Goal: Use online tool/utility

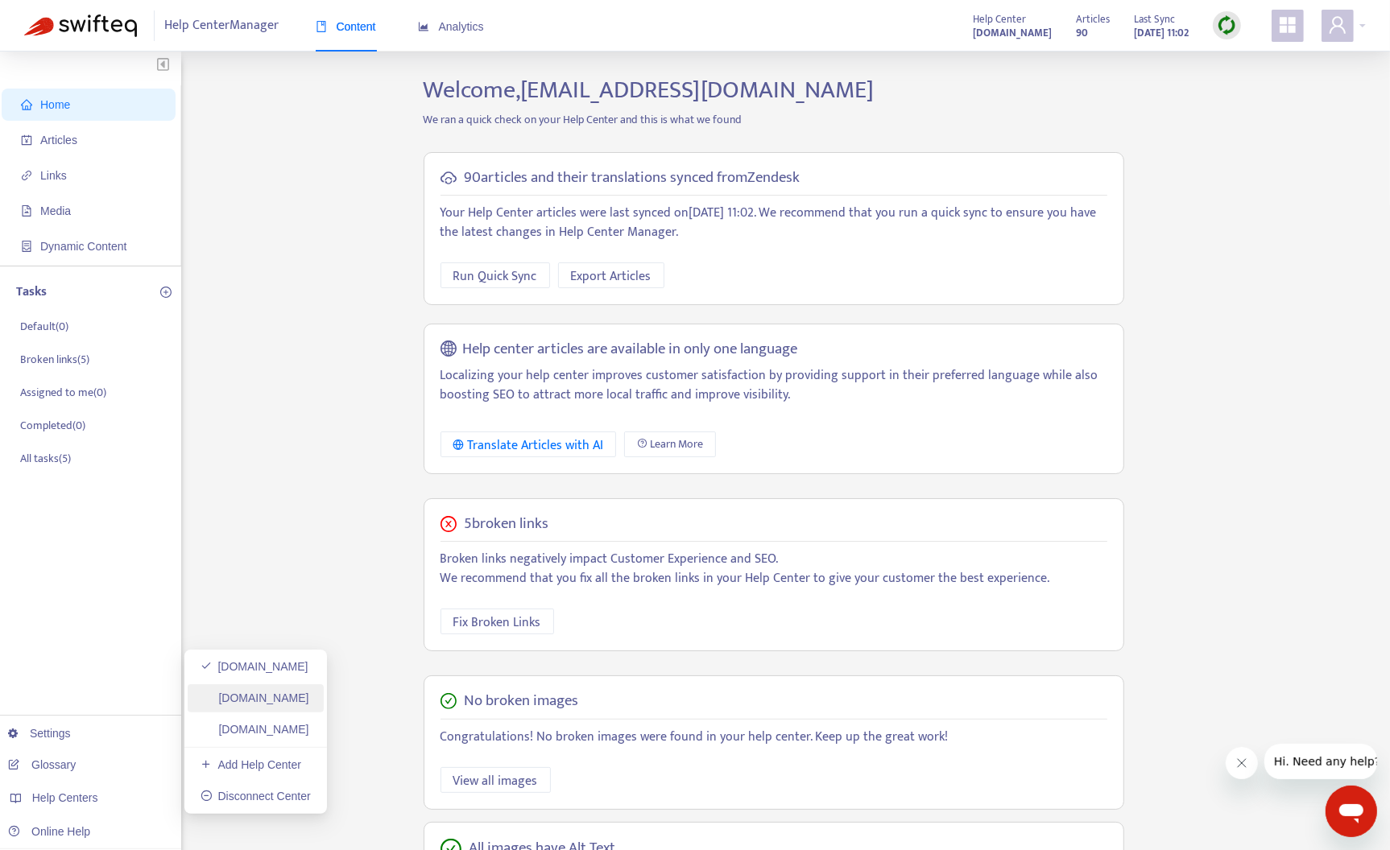
click at [309, 697] on link "[DOMAIN_NAME]" at bounding box center [254, 698] width 109 height 13
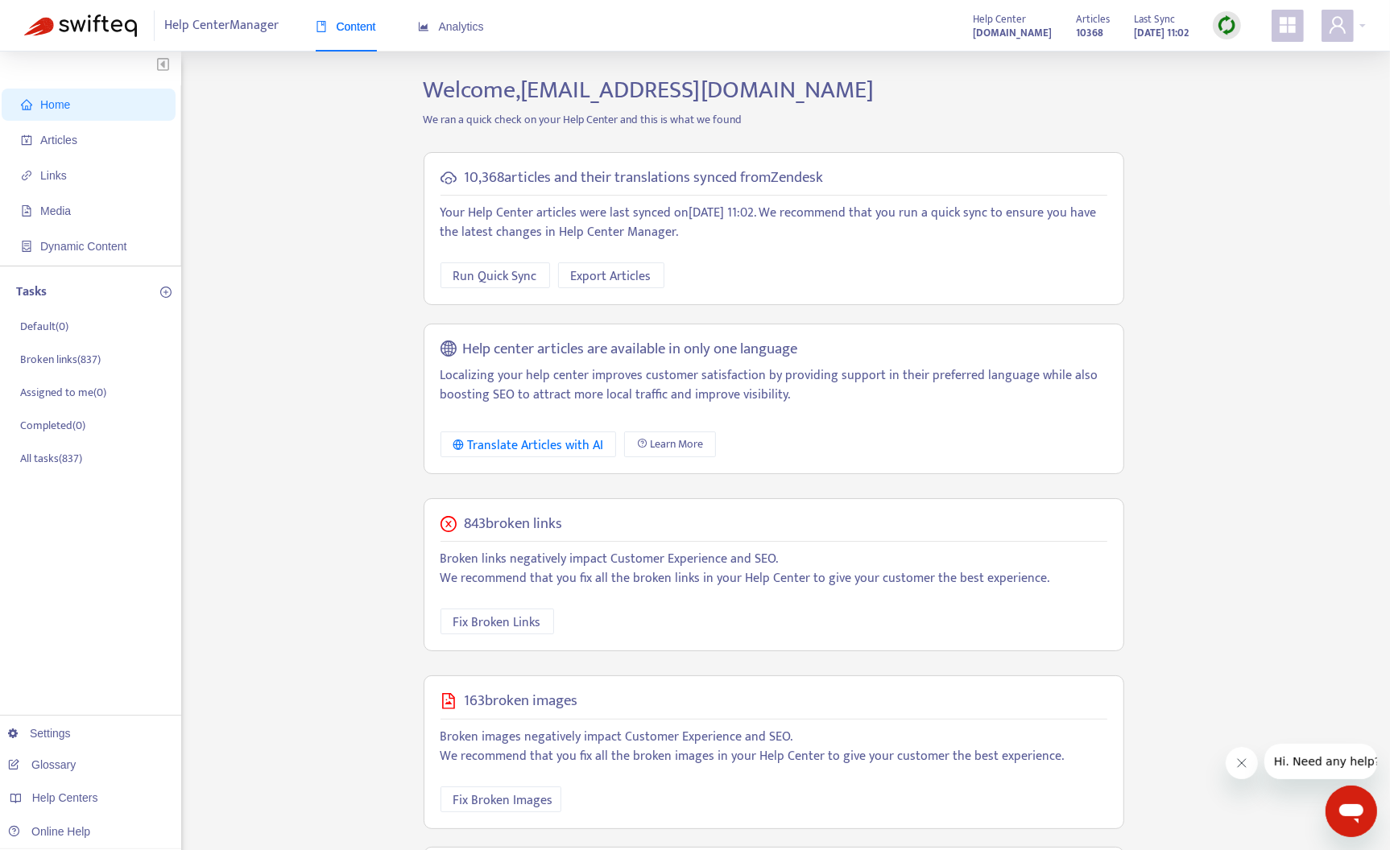
click at [1204, 113] on div "Home Articles Links Media Dynamic Content Tasks Default ( 0 ) Broken links ( 83…" at bounding box center [694, 550] width 1341 height 949
click at [477, 283] on span "Run Quick Sync" at bounding box center [495, 277] width 84 height 20
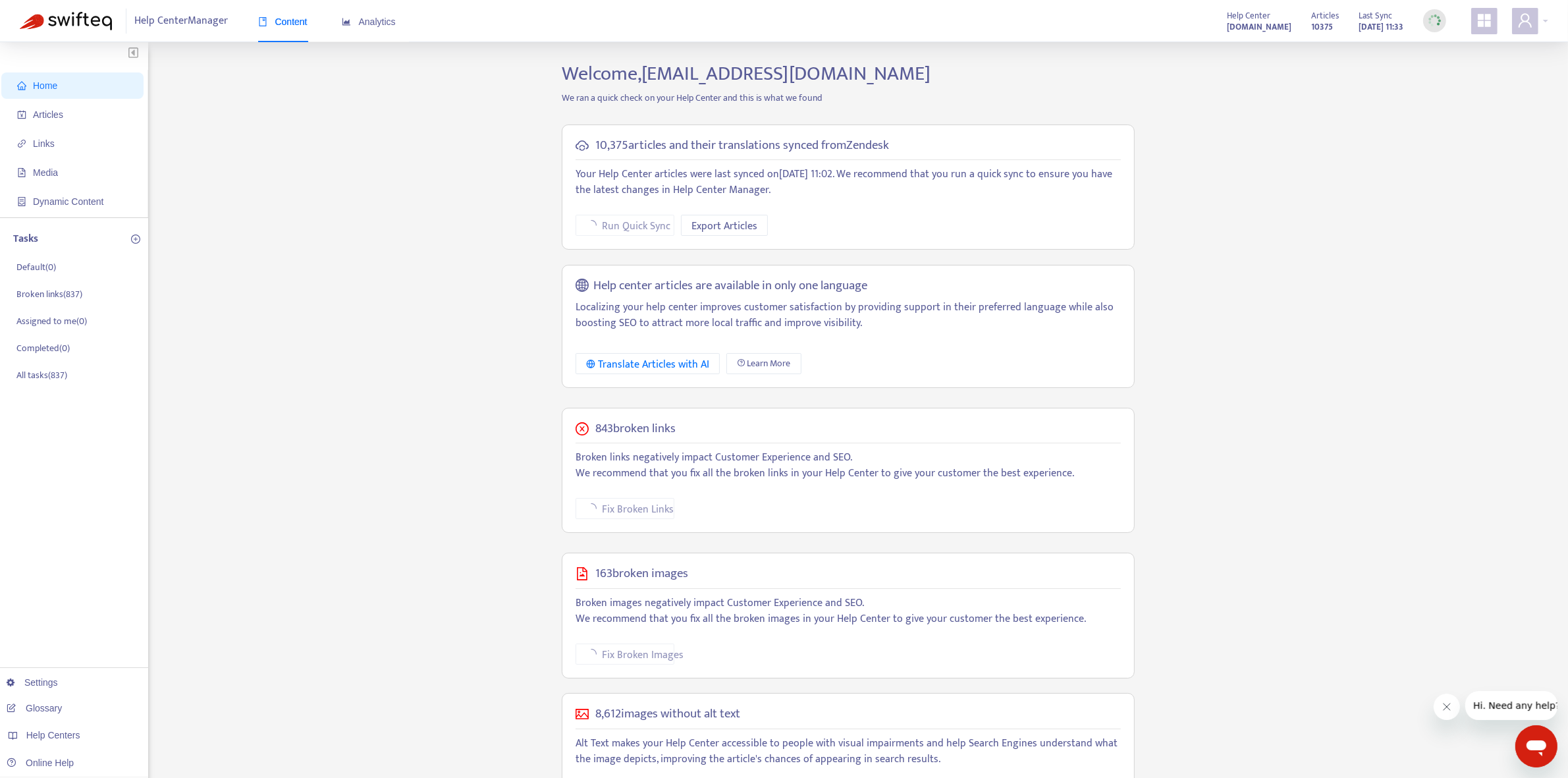
drag, startPoint x: 1378, startPoint y: 252, endPoint x: 1355, endPoint y: 257, distance: 23.5
click at [1148, 252] on div "Home Articles Links Media Dynamic Content Tasks Default ( 0 ) Broken links ( 83…" at bounding box center [784, 450] width 1529 height 776
click at [1148, 222] on div "Home Articles Links Media Dynamic Content Tasks Default ( 0 ) Broken links ( 83…" at bounding box center [784, 450] width 1529 height 776
click at [227, 578] on div "Home Articles Links Media Dynamic Content Tasks Default ( 0 ) Broken links ( 83…" at bounding box center [784, 450] width 1529 height 776
click at [253, 682] on link "[DOMAIN_NAME]" at bounding box center [208, 679] width 89 height 11
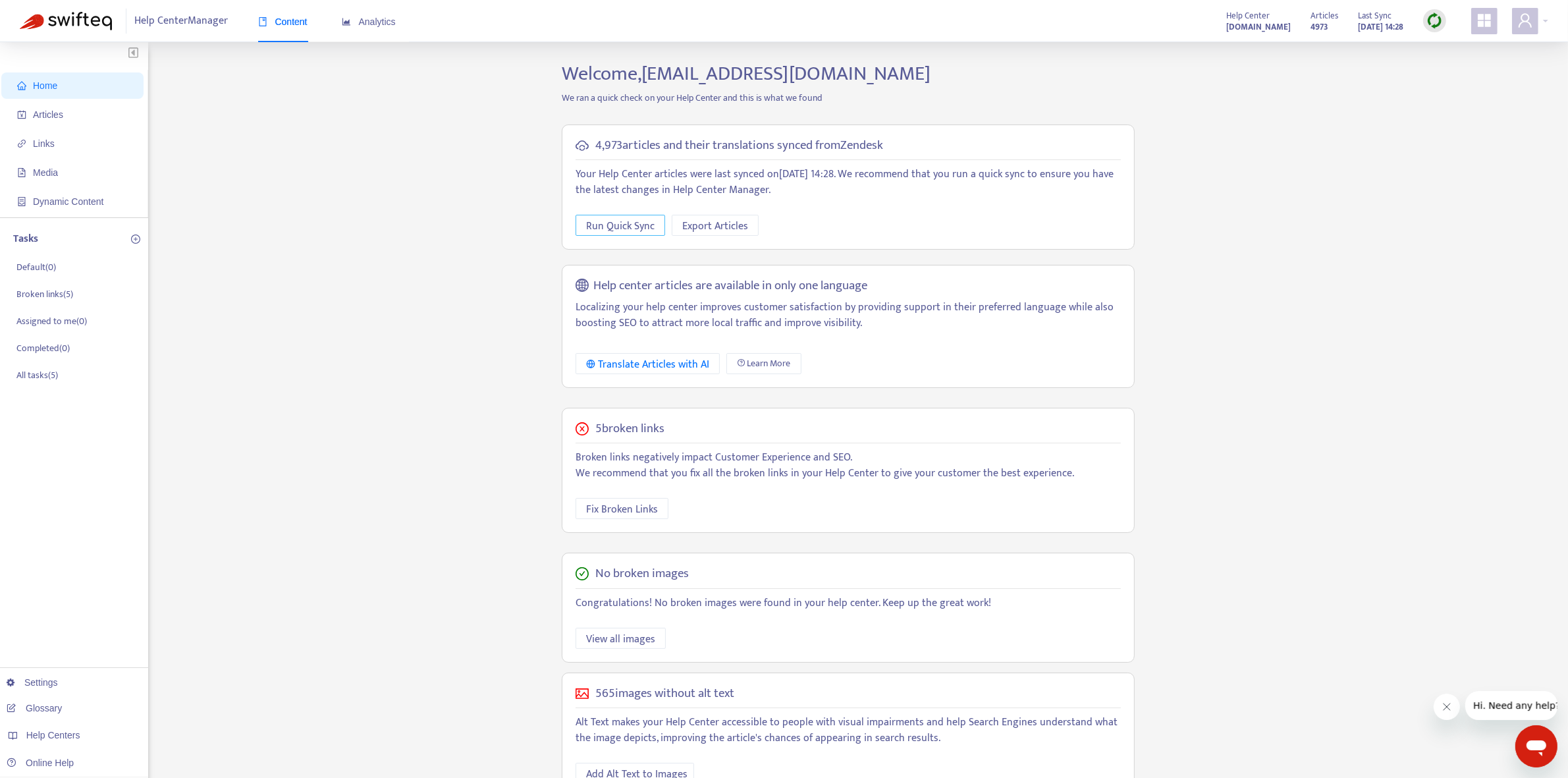
click at [624, 224] on span "Run Quick Sync" at bounding box center [621, 227] width 69 height 16
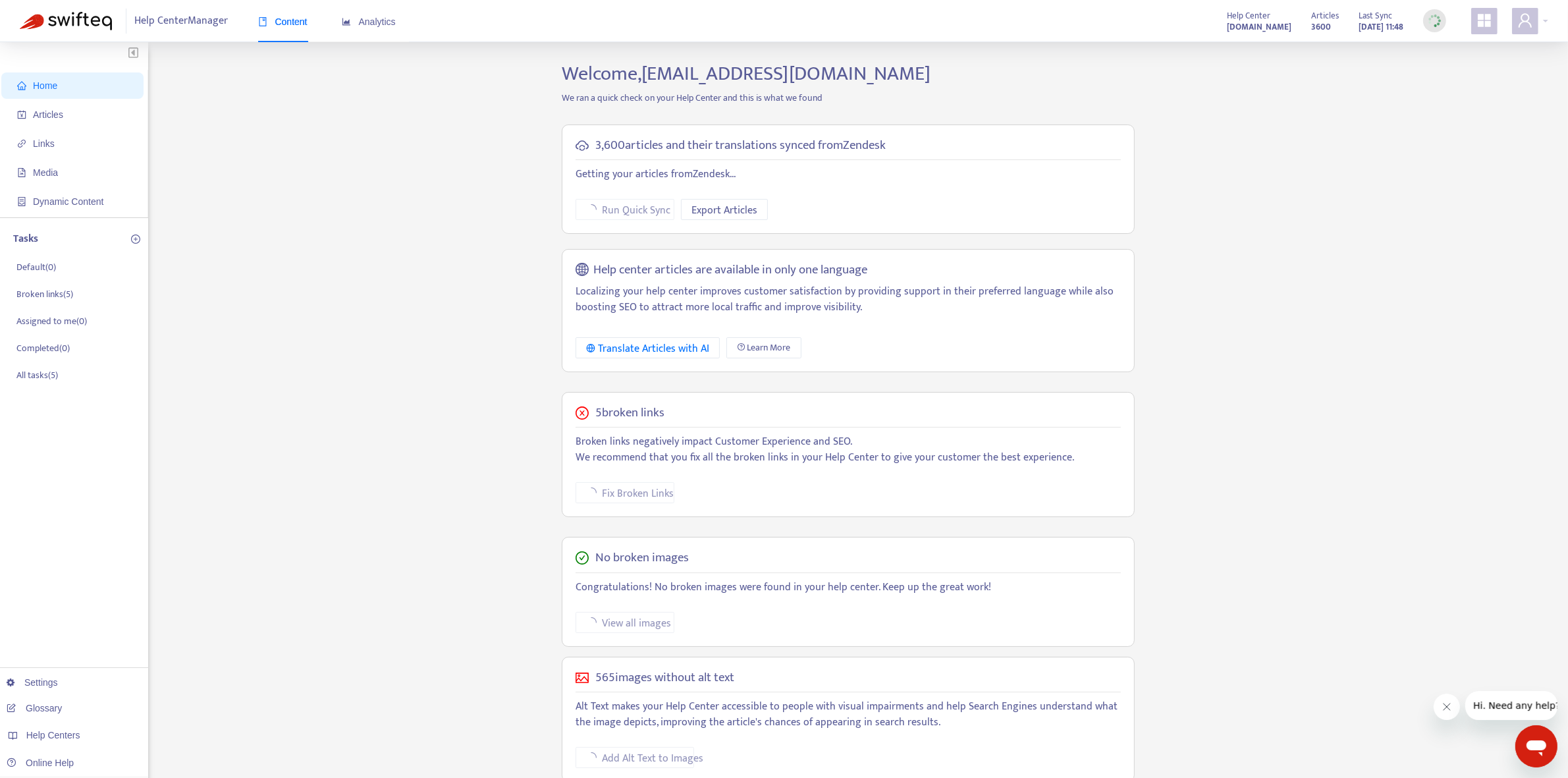
click at [404, 448] on div "Home Articles Links Media Dynamic Content Tasks Default ( 0 ) Broken links ( 5 …" at bounding box center [784, 447] width 1529 height 771
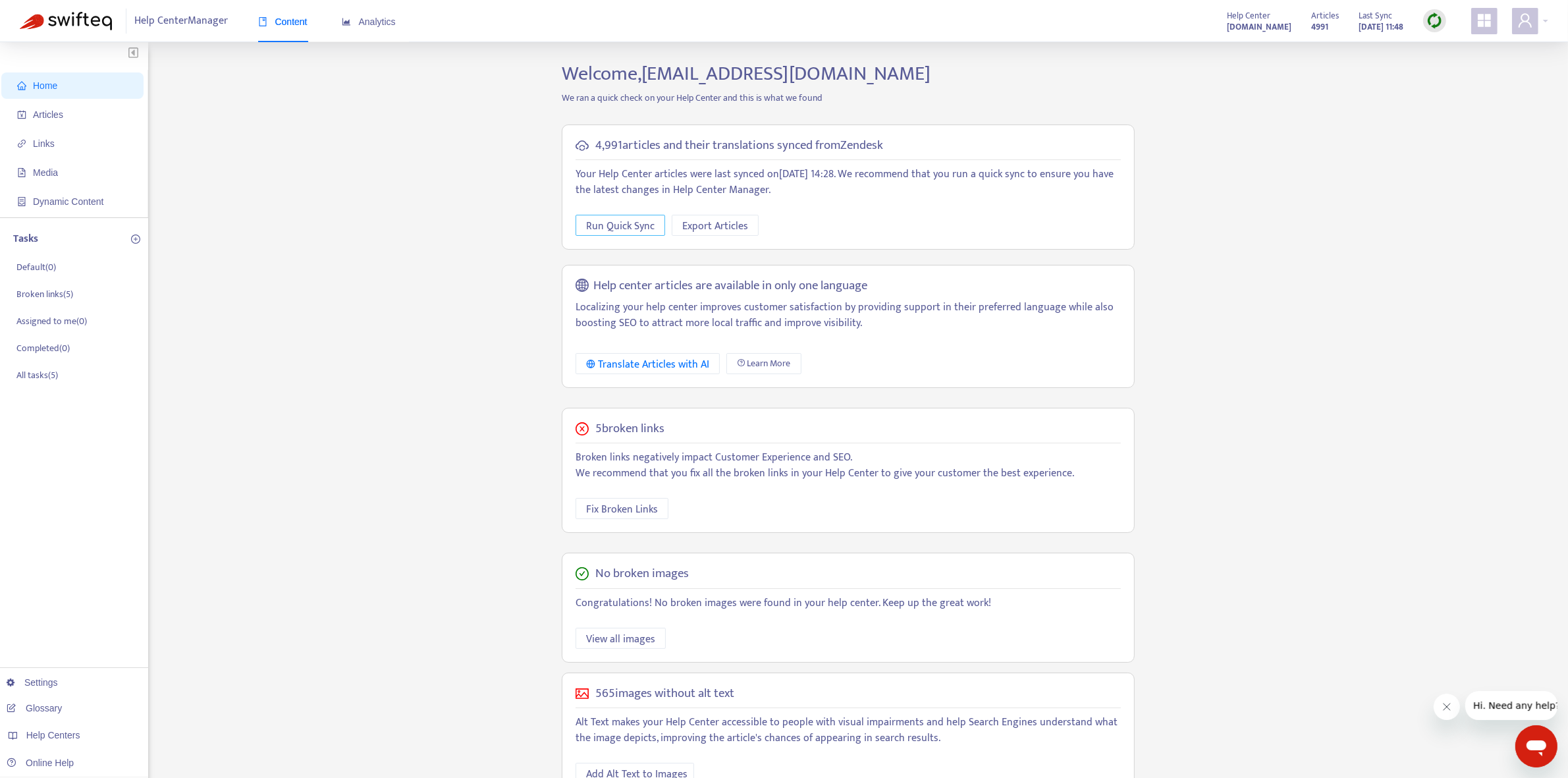
drag, startPoint x: 627, startPoint y: 226, endPoint x: 1243, endPoint y: 251, distance: 616.5
click at [1148, 251] on div "Home Articles Links Media Dynamic Content Tasks Default ( 0 ) Broken links ( 5 …" at bounding box center [784, 447] width 1529 height 771
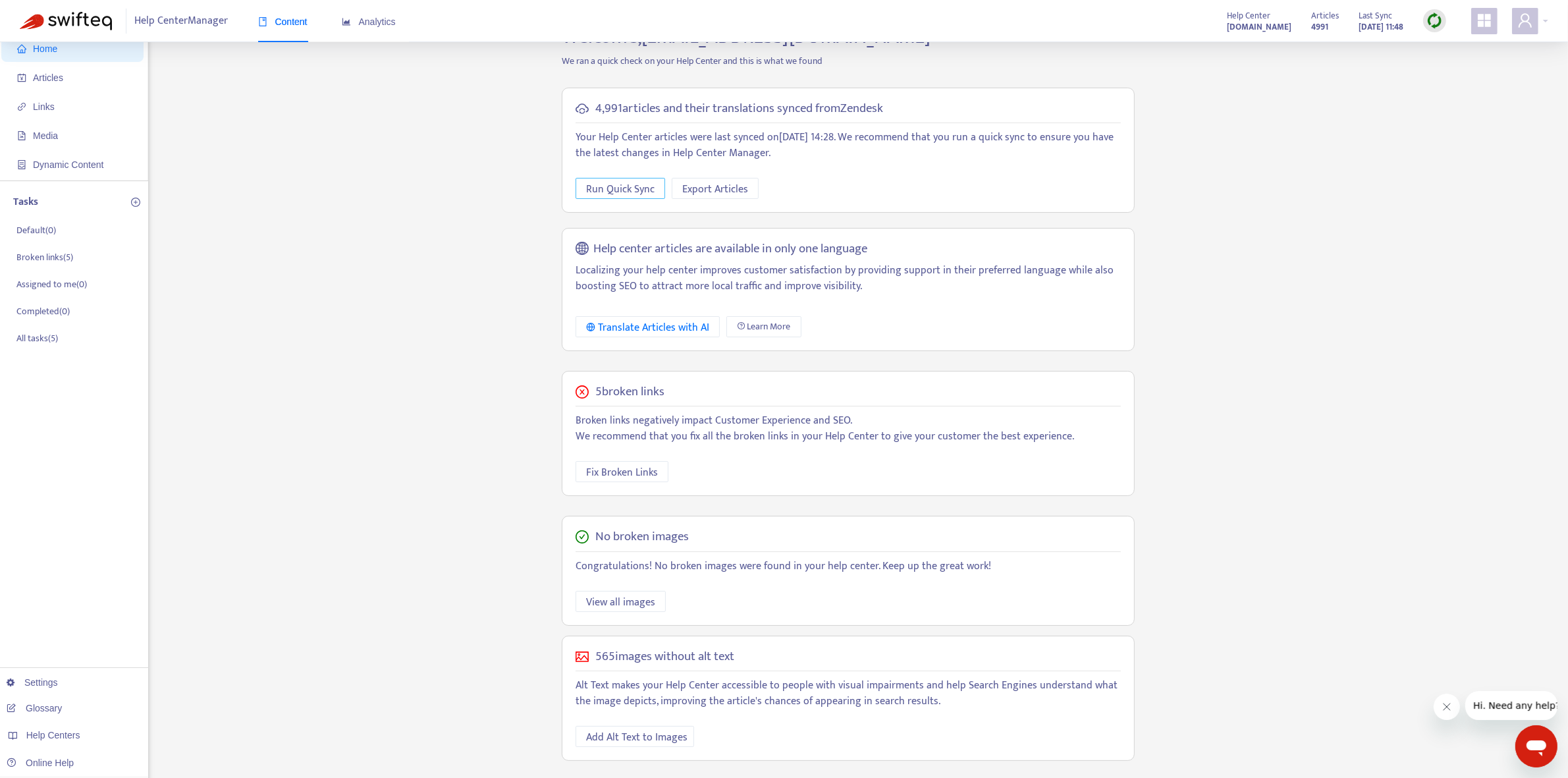
scroll to position [54, 0]
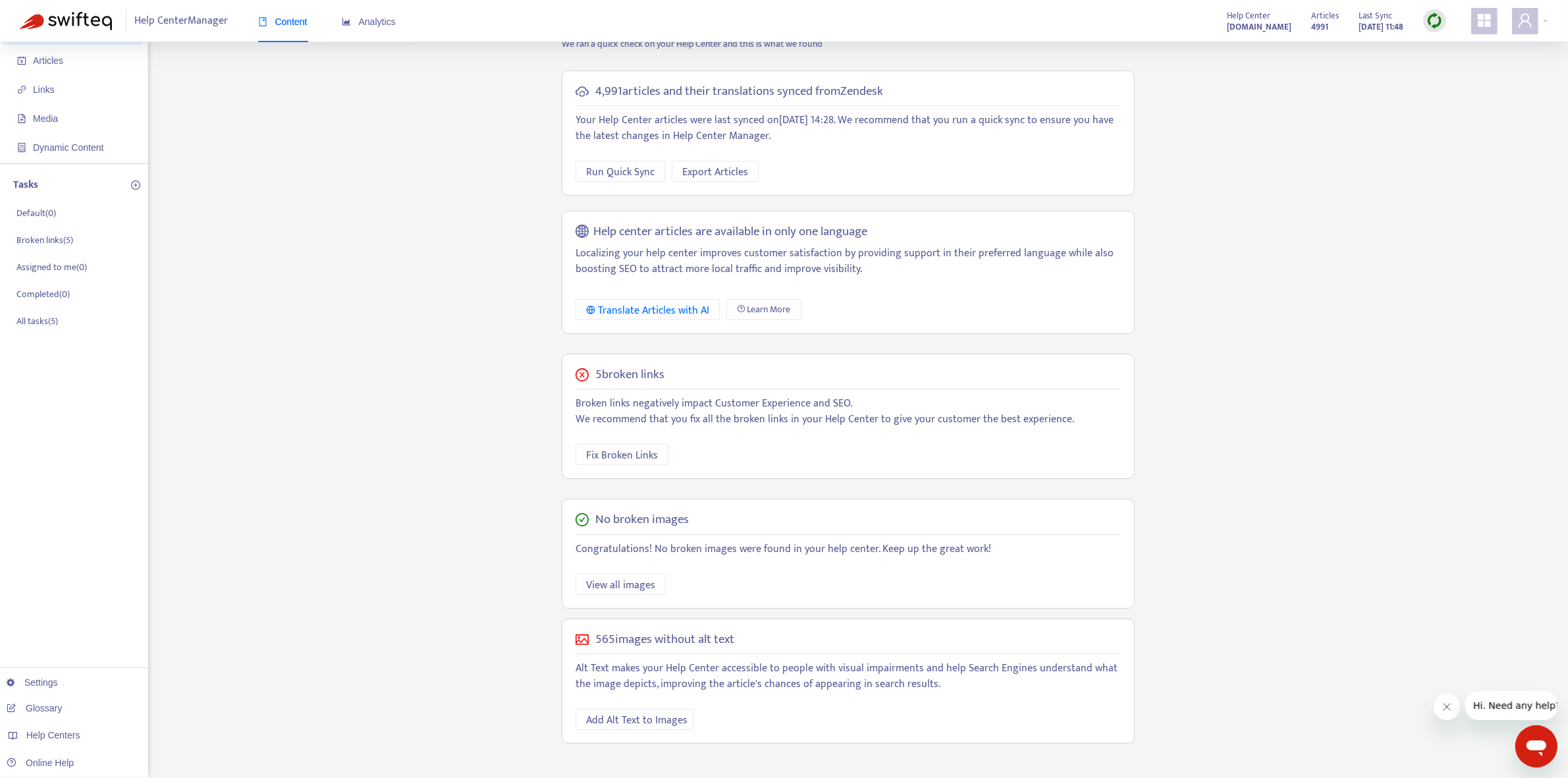
click at [1148, 23] on img at bounding box center [1435, 20] width 16 height 16
click at [1148, 181] on div "Home Articles Links Media Dynamic Content Tasks Default ( 0 ) Broken links ( 5 …" at bounding box center [784, 393] width 1529 height 771
click at [617, 173] on span "Run Quick Sync" at bounding box center [621, 172] width 69 height 16
